Goal: Find specific page/section: Find specific page/section

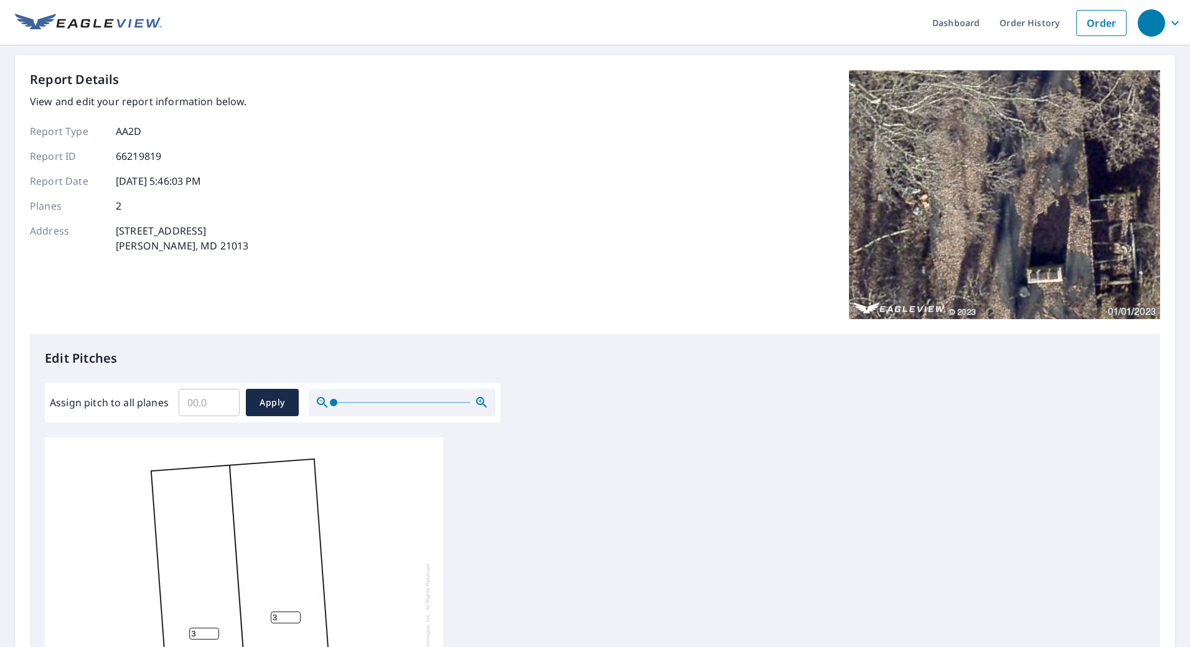
click at [686, 546] on div "3 3" at bounding box center [595, 632] width 1100 height 391
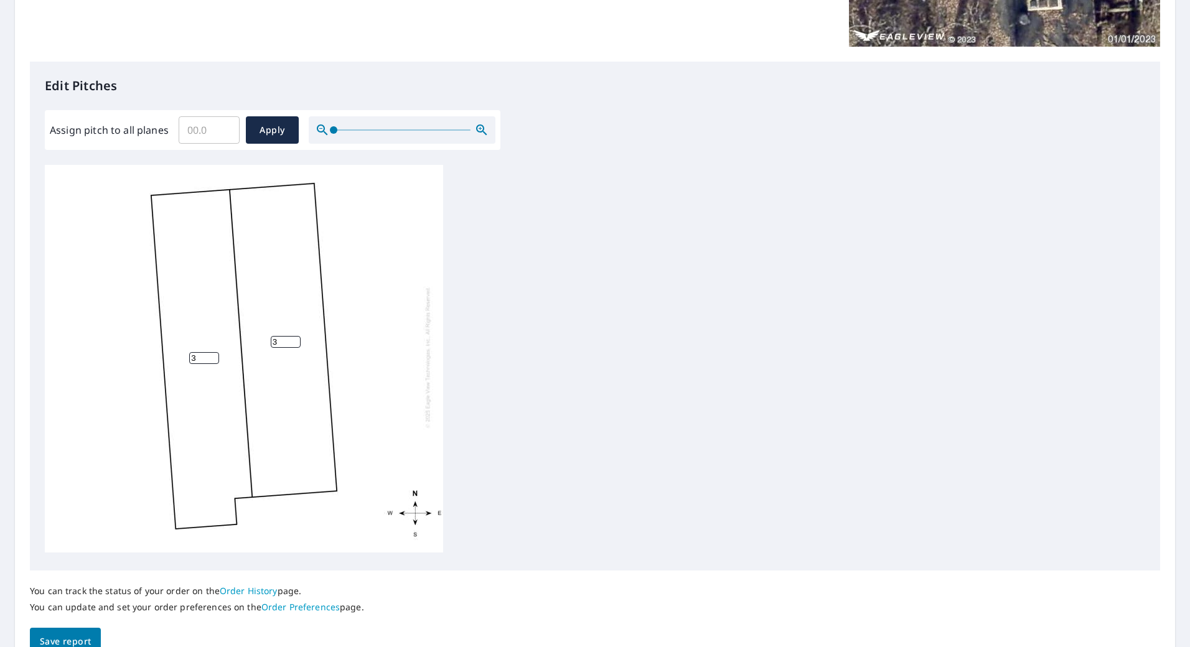
scroll to position [304, 0]
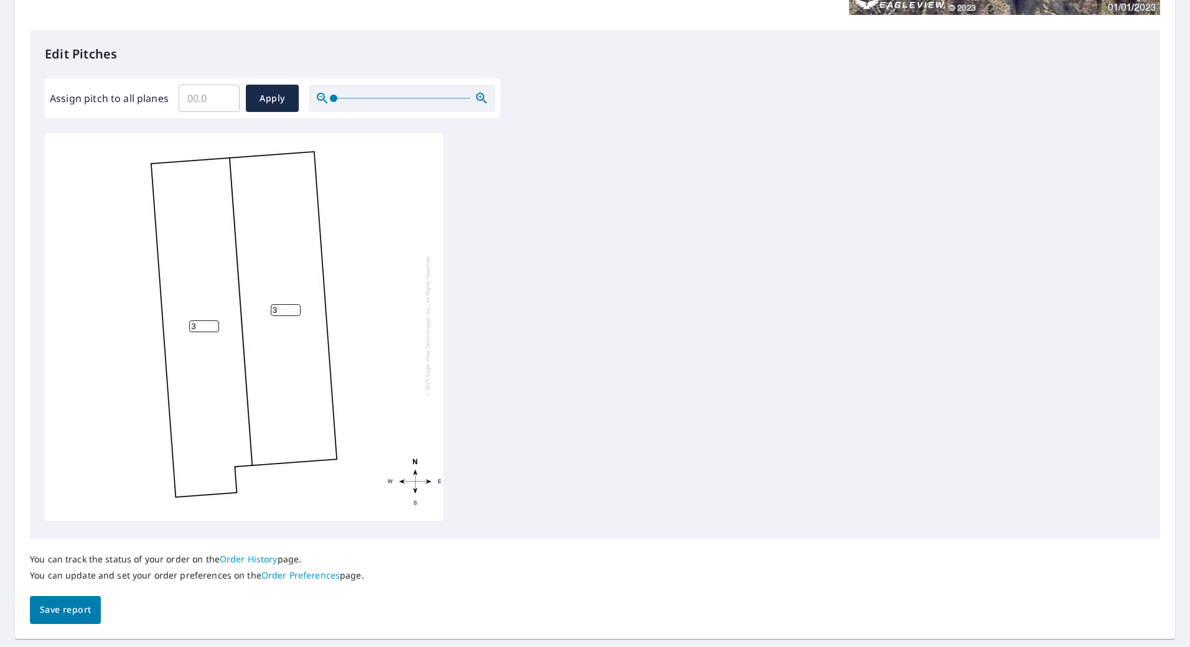
click at [44, 620] on button "Save report" at bounding box center [65, 610] width 71 height 28
click at [246, 560] on link "Order History" at bounding box center [249, 559] width 58 height 12
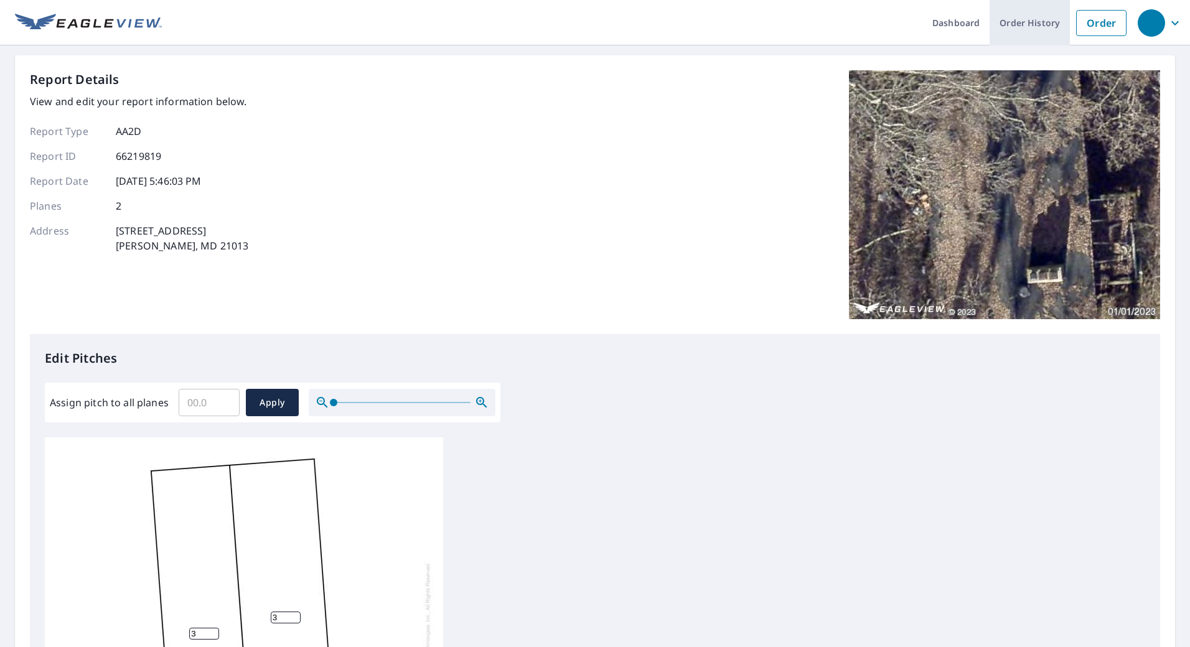
click at [1012, 21] on link "Order History" at bounding box center [1029, 22] width 80 height 45
